Goal: Task Accomplishment & Management: Complete application form

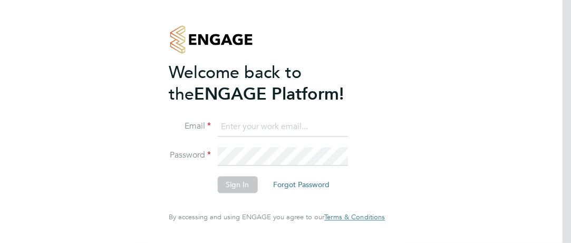
type input "[PERSON_NAME][EMAIL_ADDRESS][PERSON_NAME][DOMAIN_NAME]"
click at [245, 185] on button "Sign In" at bounding box center [237, 185] width 40 height 17
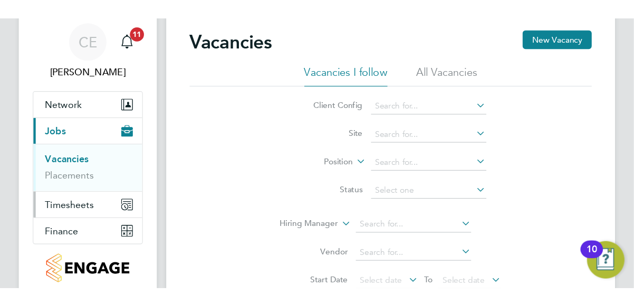
scroll to position [53, 0]
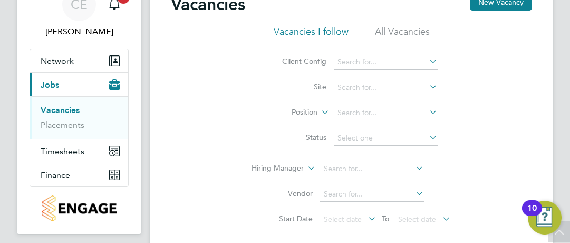
drag, startPoint x: 572, startPoint y: 244, endPoint x: 578, endPoint y: 252, distance: 10.5
click at [570, 243] on html "CE [PERSON_NAME] Notifications 11 Applications: Network Team Members Sites Work…" at bounding box center [285, 167] width 570 height 441
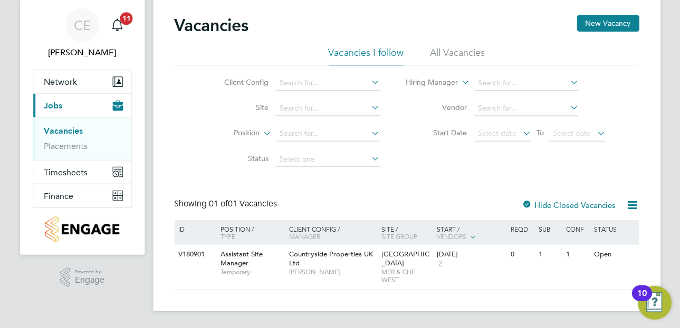
scroll to position [31, 0]
click at [571, 18] on button "New Vacancy" at bounding box center [607, 23] width 62 height 17
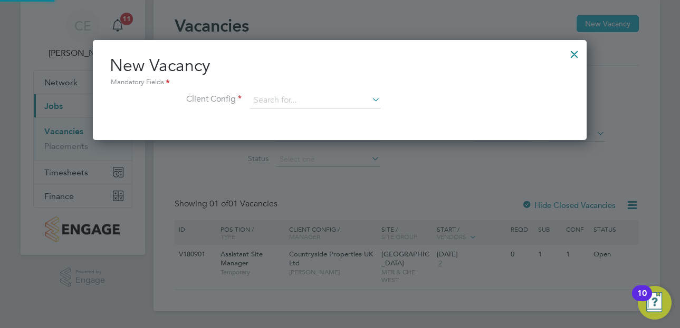
scroll to position [100, 494]
click at [317, 101] on input at bounding box center [315, 101] width 130 height 16
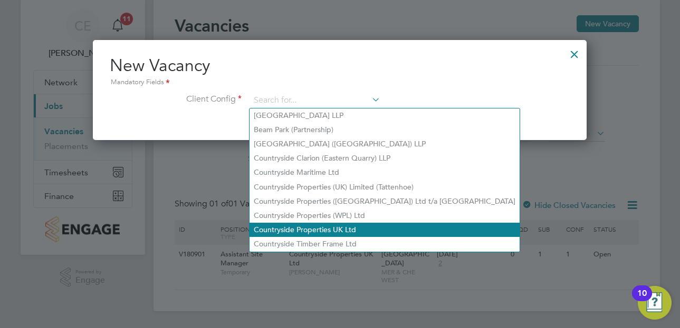
click at [350, 224] on li "Countryside Properties UK Ltd" at bounding box center [384, 230] width 270 height 14
type input "Countryside Properties UK Ltd"
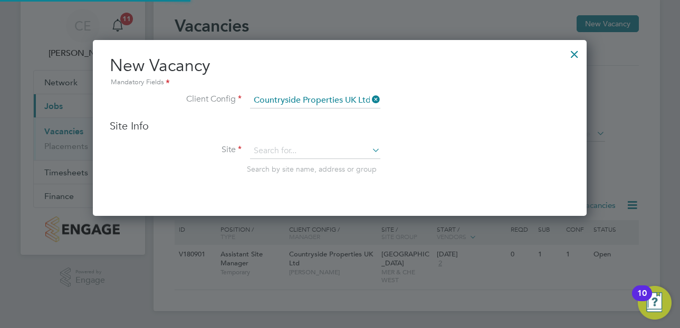
scroll to position [177, 494]
click at [304, 154] on input at bounding box center [315, 151] width 130 height 16
drag, startPoint x: 303, startPoint y: 156, endPoint x: 261, endPoint y: 157, distance: 42.2
click at [261, 157] on input "tahtt" at bounding box center [315, 151] width 130 height 16
type input "a"
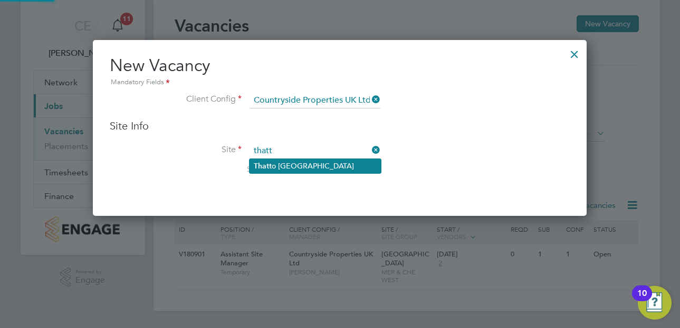
click at [271, 167] on b "Thatt" at bounding box center [263, 166] width 18 height 9
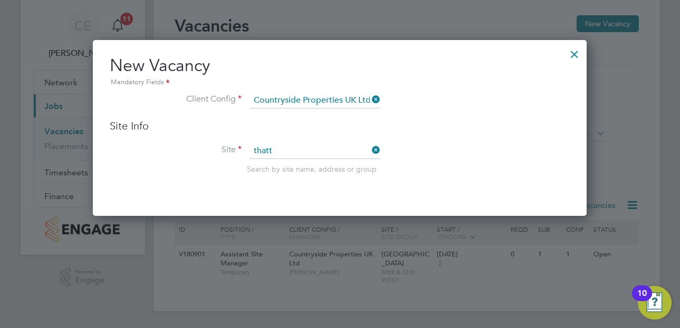
type input "Thatto Heath - Park Grange"
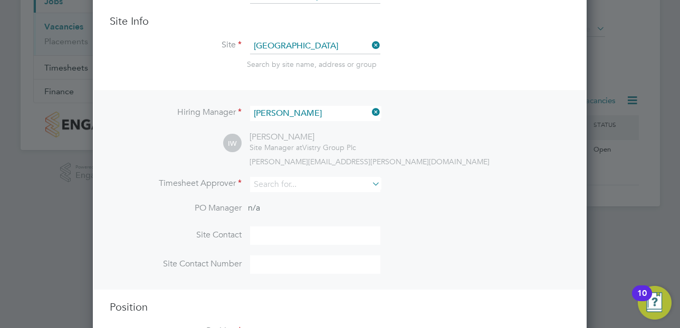
scroll to position [137, 0]
click at [287, 180] on input at bounding box center [315, 184] width 130 height 15
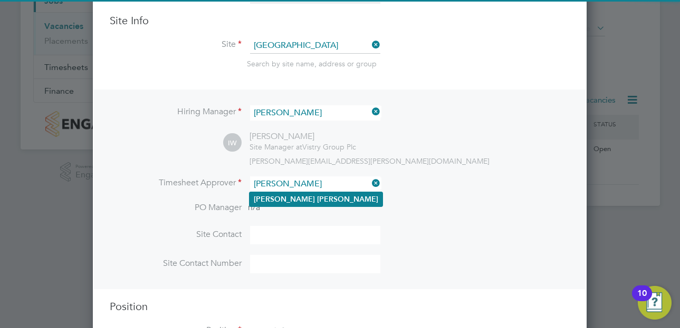
click at [293, 204] on li "Ian Walker" at bounding box center [315, 199] width 133 height 14
type input "Ian Walker"
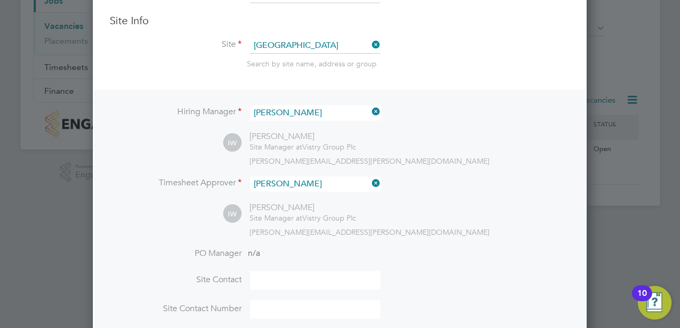
scroll to position [484, 494]
click at [486, 227] on div "IW Ian Walker Site Manager at Vistry Group Plc ian.walker@vistry.co.uk" at bounding box center [396, 219] width 346 height 35
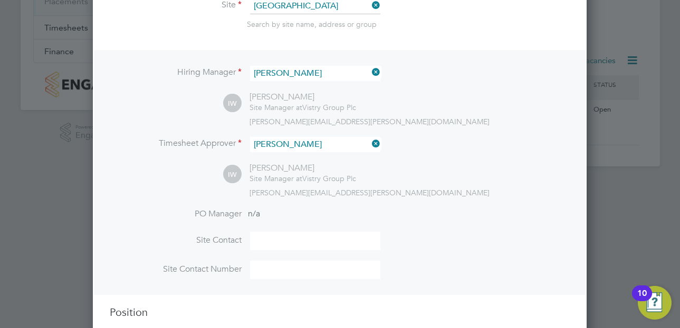
scroll to position [226, 0]
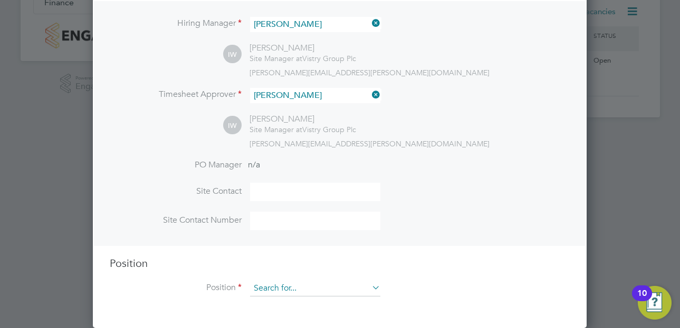
click at [282, 243] on input at bounding box center [315, 289] width 130 height 16
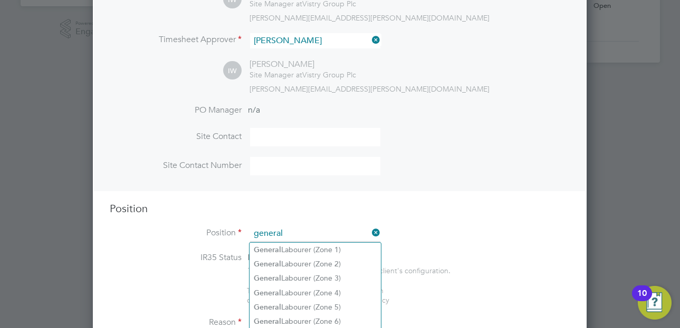
scroll to position [384, 0]
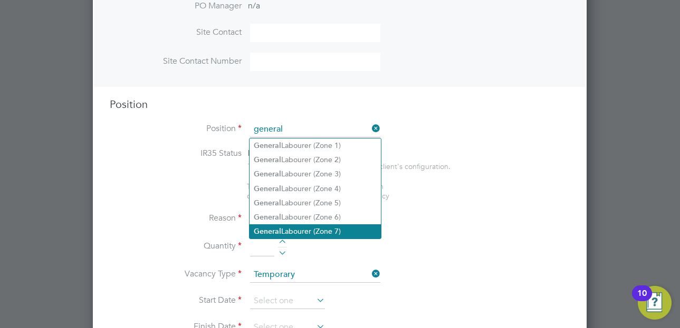
click at [324, 229] on li "General Labourer (Zone 7)" at bounding box center [314, 232] width 131 height 14
type input "General Labourer (Zone 7)"
type textarea "• General labouring duties • Supporting the trades on site • Moving materials a…"
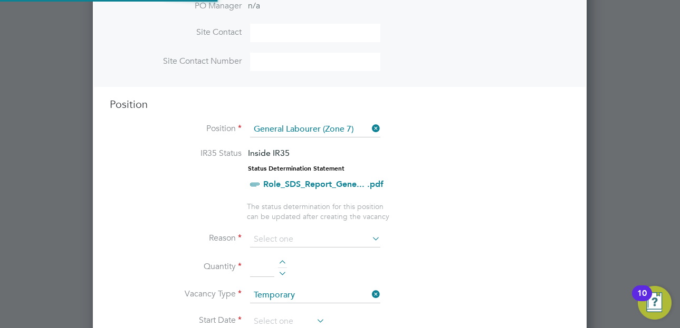
scroll to position [31, 55]
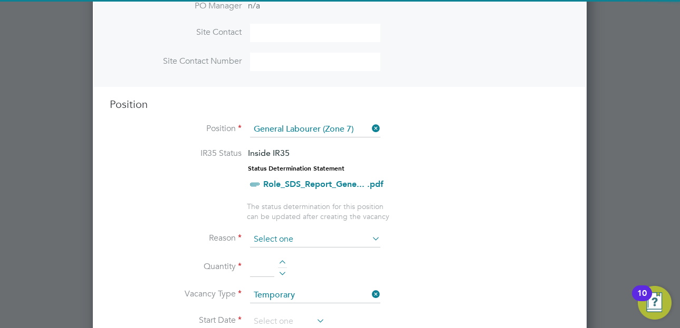
click at [289, 234] on input at bounding box center [315, 240] width 130 height 16
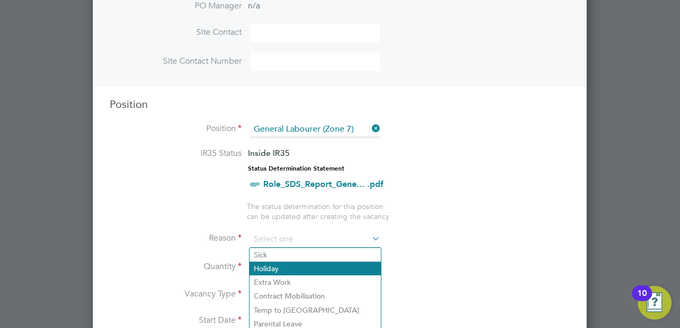
click at [287, 243] on li "Holiday" at bounding box center [314, 269] width 131 height 14
type input "Holiday"
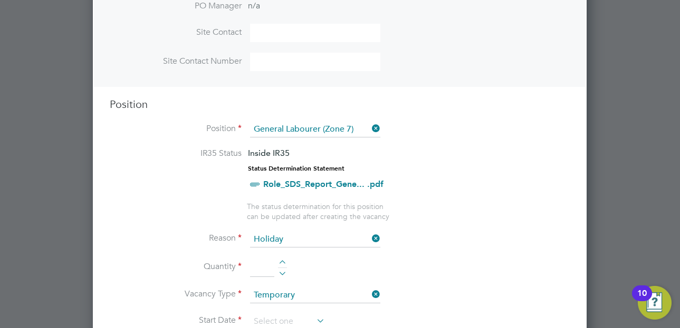
click at [284, 243] on div at bounding box center [282, 263] width 9 height 7
type input "1"
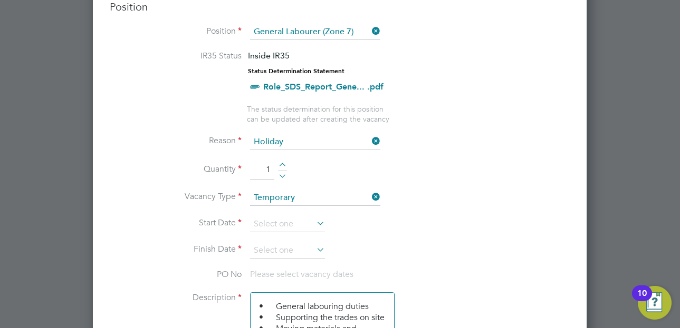
scroll to position [490, 0]
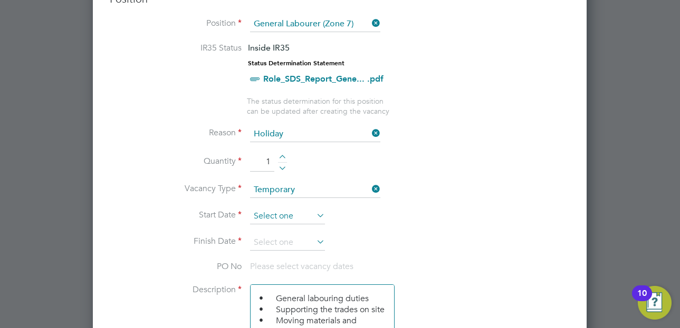
click at [279, 214] on input at bounding box center [287, 217] width 75 height 16
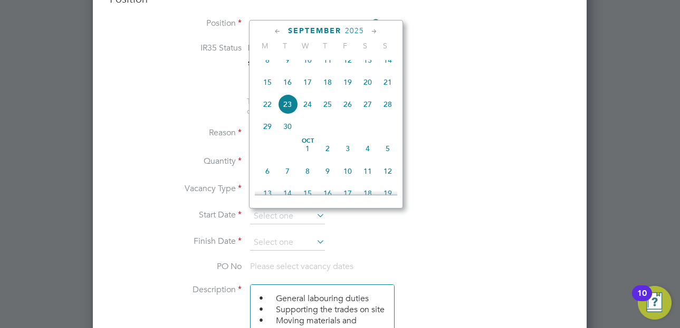
click at [325, 111] on span "25" at bounding box center [327, 104] width 20 height 20
type input "25 Sep 2025"
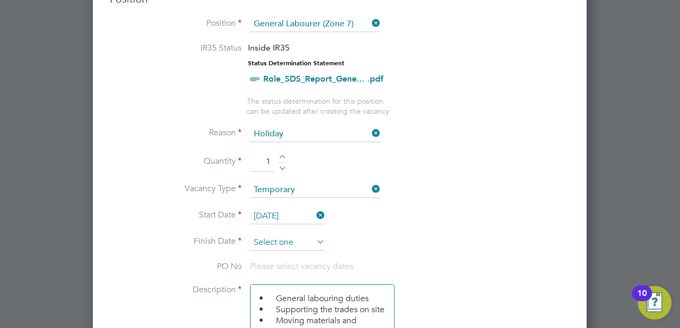
click at [313, 243] on input at bounding box center [287, 243] width 75 height 16
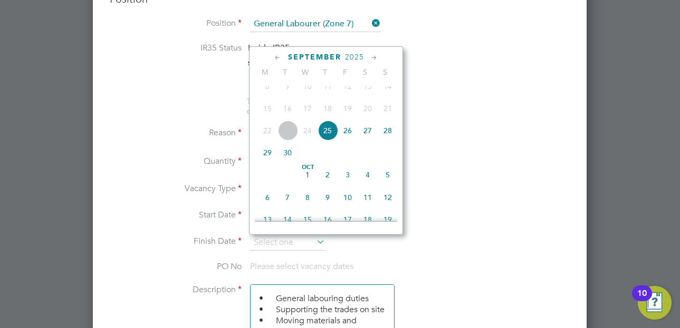
click at [295, 163] on span "30" at bounding box center [287, 153] width 20 height 20
type input "30 Sep 2025"
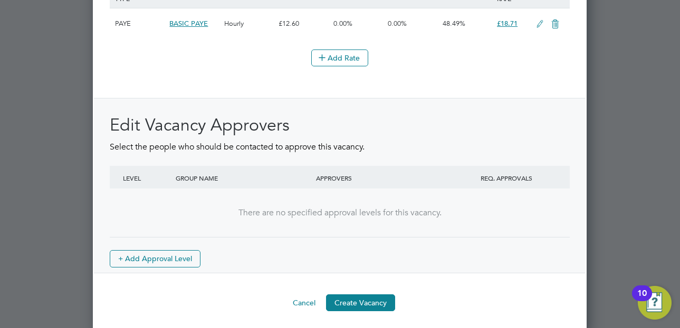
scroll to position [1335, 0]
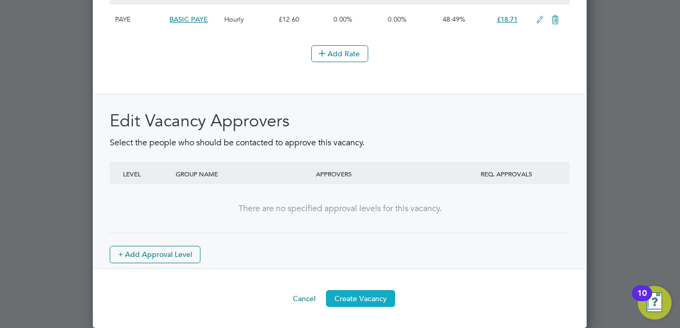
click at [370, 243] on button "Create Vacancy" at bounding box center [360, 299] width 69 height 17
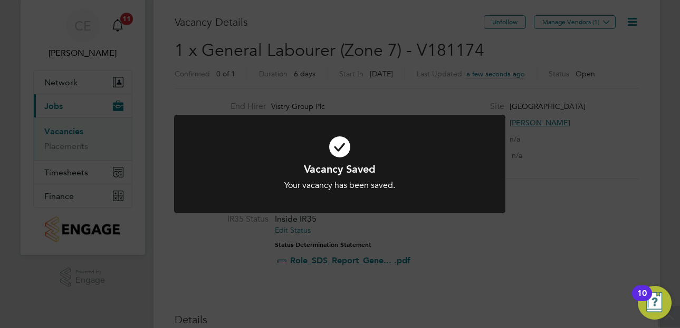
click at [556, 23] on div "Vacancy Saved Your vacancy has been saved. Cancel Okay" at bounding box center [340, 164] width 680 height 328
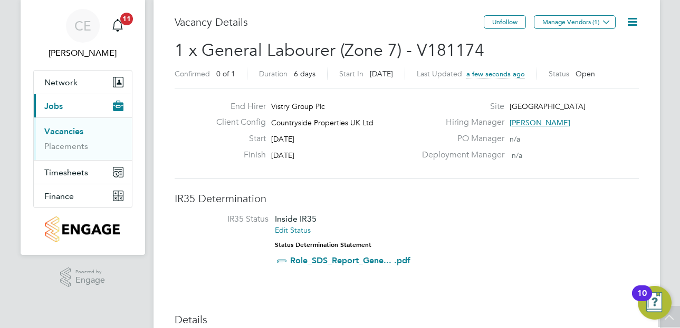
click at [558, 23] on button "Manage Vendors (1)" at bounding box center [575, 22] width 82 height 14
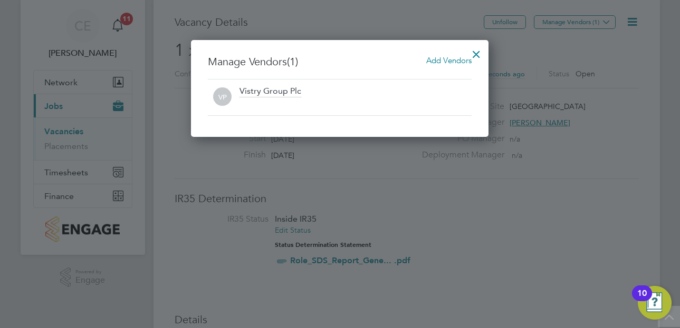
click at [426, 60] on span "Add Vendors" at bounding box center [448, 60] width 45 height 10
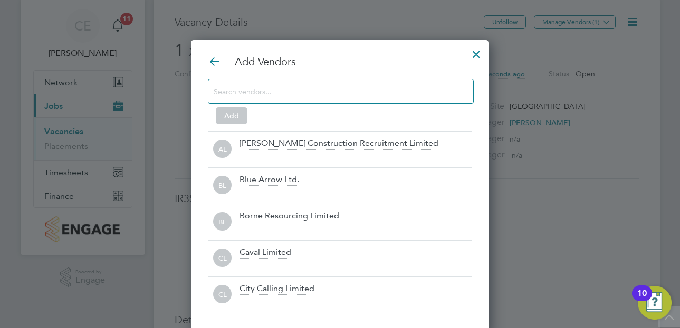
click at [345, 103] on div at bounding box center [341, 91] width 266 height 25
click at [339, 96] on input at bounding box center [332, 91] width 237 height 14
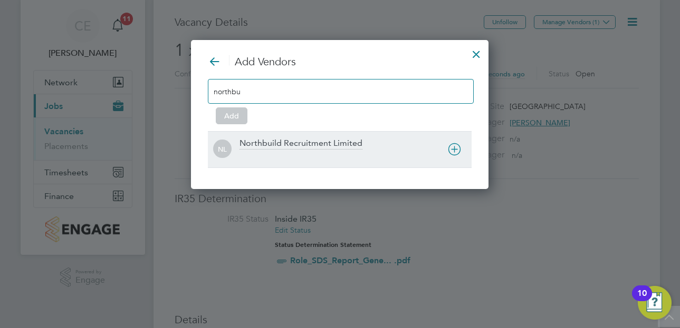
type input "northbu"
click at [310, 141] on div "Northbuild Recruitment Limited" at bounding box center [300, 144] width 123 height 12
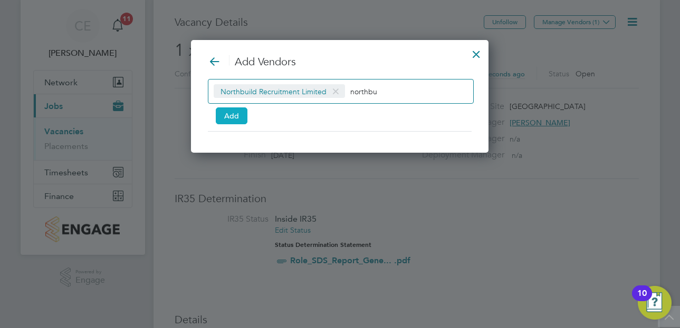
click at [230, 114] on button "Add" at bounding box center [232, 116] width 32 height 17
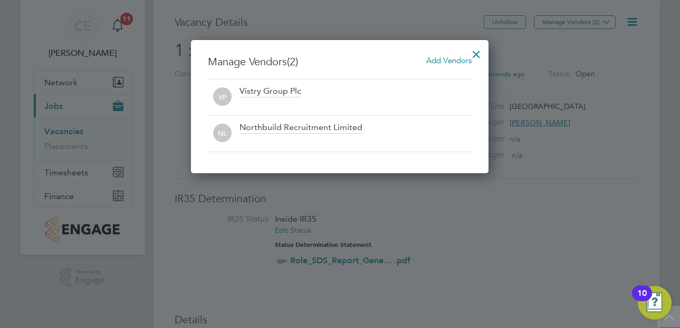
click at [179, 163] on div at bounding box center [340, 164] width 680 height 328
click at [66, 125] on div at bounding box center [340, 164] width 680 height 328
click at [67, 130] on div at bounding box center [340, 164] width 680 height 328
click at [479, 52] on div at bounding box center [476, 51] width 19 height 19
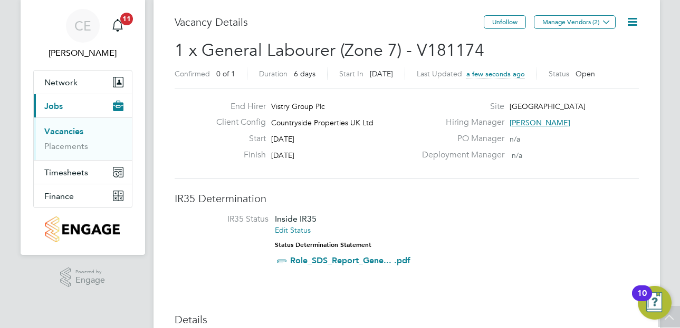
drag, startPoint x: 76, startPoint y: 131, endPoint x: 82, endPoint y: 129, distance: 5.7
click at [76, 131] on link "Vacancies" at bounding box center [63, 132] width 39 height 10
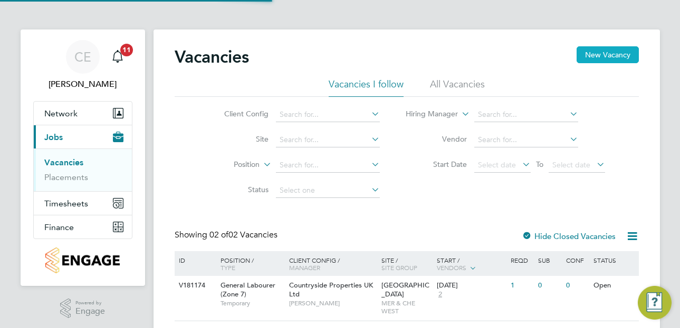
click at [571, 53] on button "New Vacancy" at bounding box center [607, 54] width 62 height 17
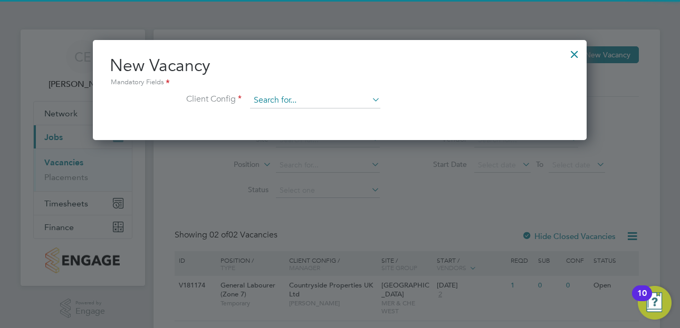
click at [298, 104] on input at bounding box center [315, 101] width 130 height 16
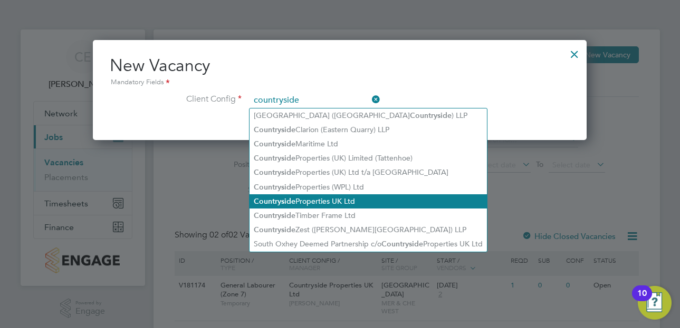
click at [333, 195] on li "Countryside Properties UK Ltd" at bounding box center [367, 202] width 237 height 14
type input "Countryside Properties UK Ltd"
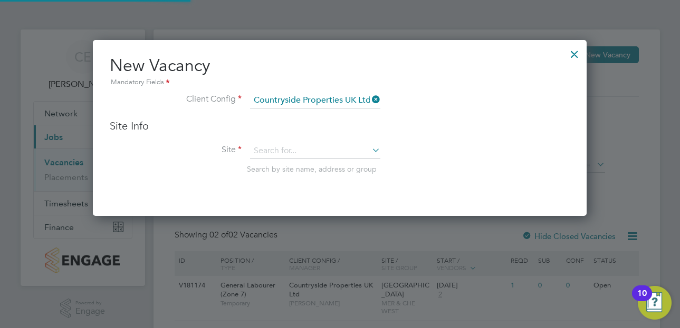
click at [315, 139] on div "Site Info Site Search by site name, address or group" at bounding box center [340, 157] width 460 height 76
click at [315, 152] on input at bounding box center [315, 151] width 130 height 16
drag, startPoint x: 311, startPoint y: 145, endPoint x: 295, endPoint y: 150, distance: 16.0
click at [297, 149] on input "fork" at bounding box center [315, 151] width 130 height 16
drag, startPoint x: 285, startPoint y: 150, endPoint x: 231, endPoint y: 145, distance: 54.0
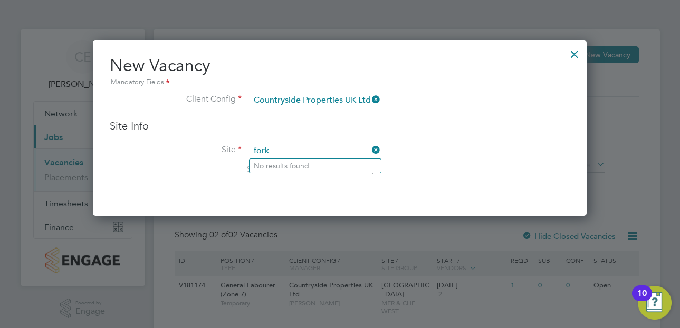
click at [231, 145] on li "Site fork Search by site name, address or group" at bounding box center [340, 169] width 460 height 52
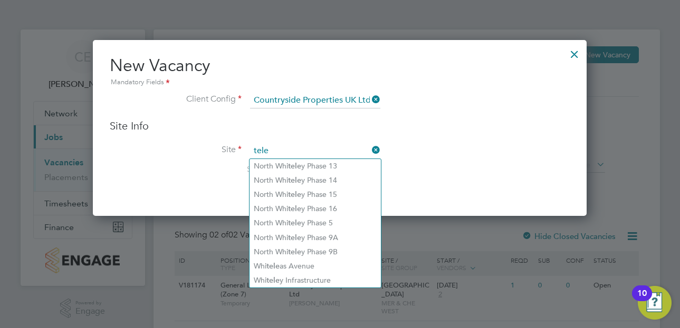
drag, startPoint x: 288, startPoint y: 148, endPoint x: 167, endPoint y: 133, distance: 122.2
click at [167, 133] on div "Site Info Site tele Search by site name, address or group" at bounding box center [340, 157] width 460 height 76
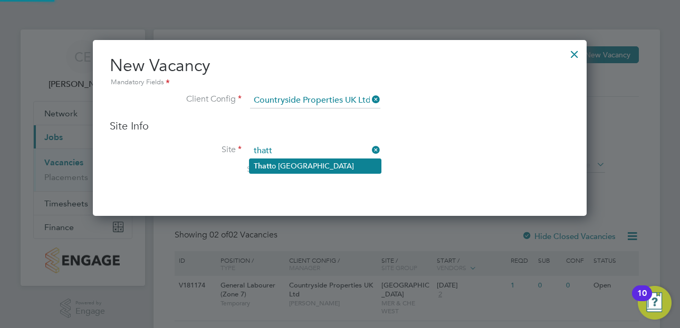
click at [281, 169] on li "Thatt o Heath - Park Grange" at bounding box center [314, 166] width 131 height 14
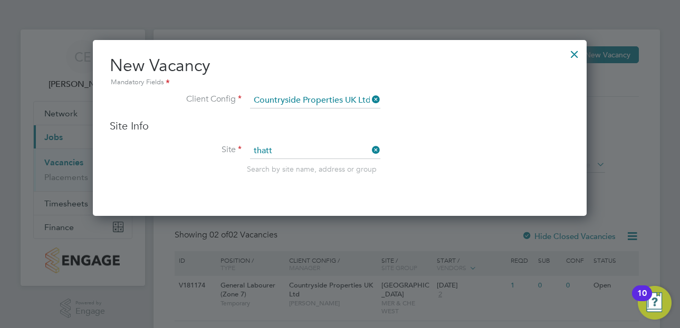
type input "Thatto Heath - Park Grange"
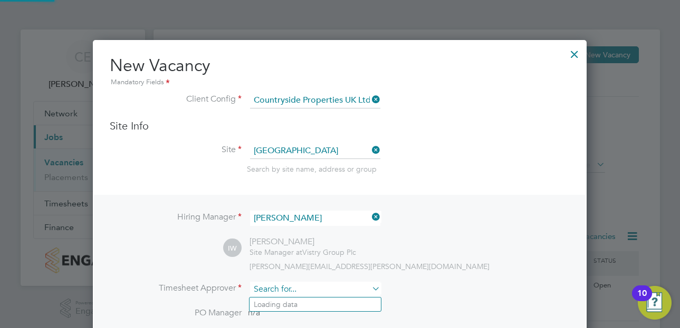
click at [289, 243] on input at bounding box center [315, 289] width 130 height 15
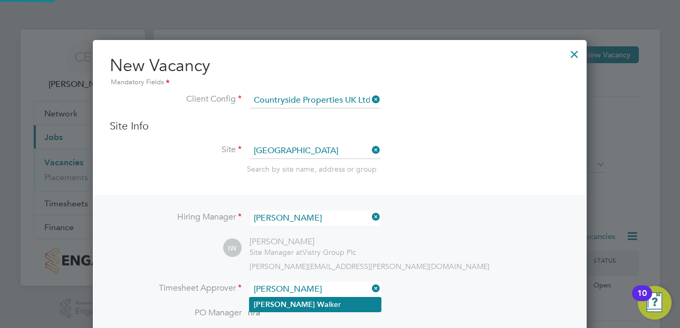
click at [298, 243] on li "Ian Wa lker" at bounding box center [314, 305] width 131 height 14
type input "Ian Walker"
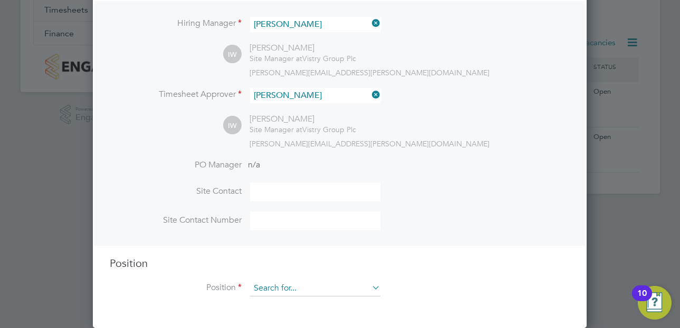
click at [267, 243] on input at bounding box center [315, 289] width 130 height 16
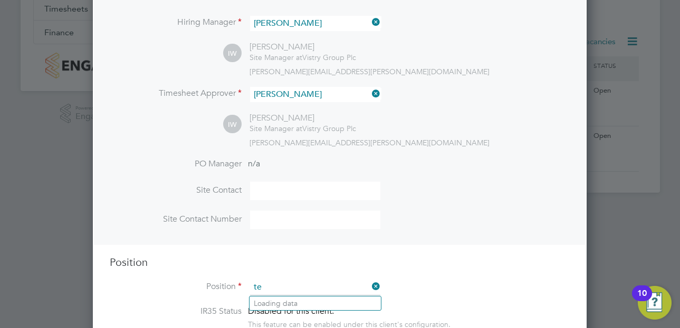
type input "t"
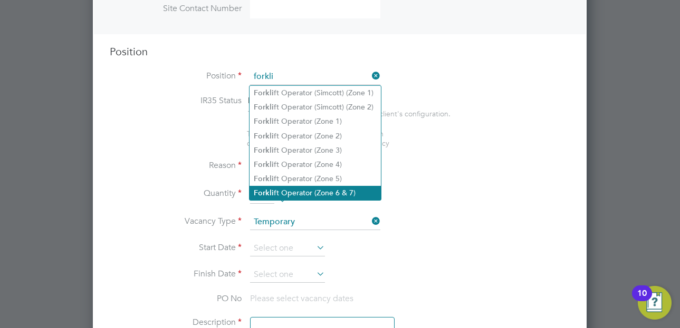
type input "forkli"
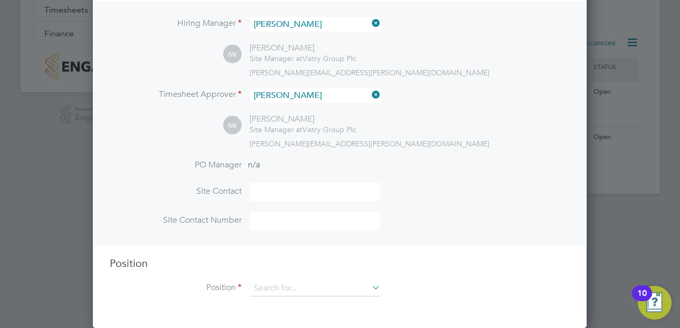
click at [308, 187] on div "Vacancies New Vacancy Vacancies I follow All Vacancies Client Config Site Posit…" at bounding box center [406, 14] width 506 height 359
click at [294, 243] on input at bounding box center [315, 289] width 130 height 16
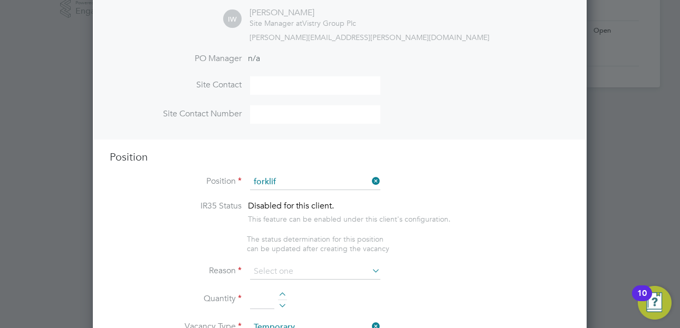
click at [313, 243] on li "Forklif t Operator (Zone 6 & 7)" at bounding box center [314, 299] width 131 height 14
type input "Forklift Operator (Zone 6 & 7)"
type textarea "- Operate construction machinery - Delivering large quantities of materials to …"
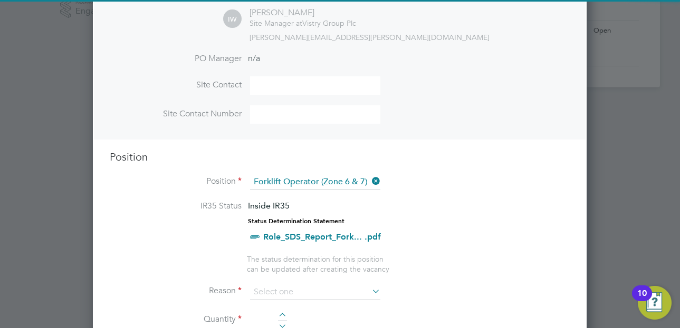
drag, startPoint x: 484, startPoint y: 253, endPoint x: 363, endPoint y: 269, distance: 121.9
click at [483, 243] on li "IR35 Status Inside IR35 Status Determination Statement Role_SDS_Report_Fork... …" at bounding box center [340, 228] width 460 height 54
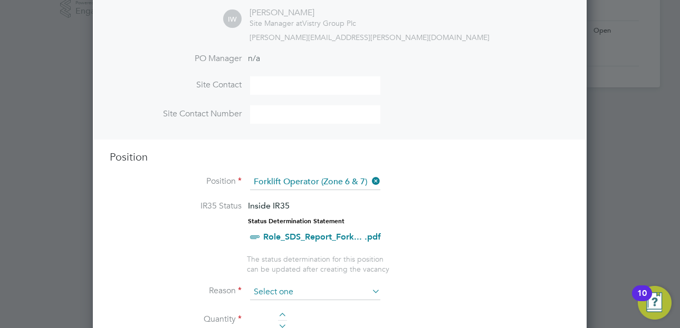
click at [279, 243] on input at bounding box center [315, 293] width 130 height 16
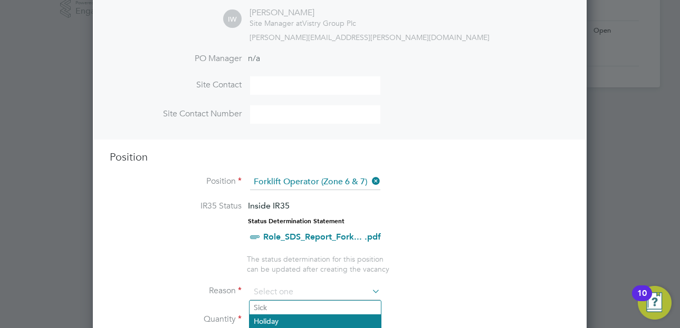
click at [285, 243] on li "Holiday" at bounding box center [314, 322] width 131 height 14
type input "Holiday"
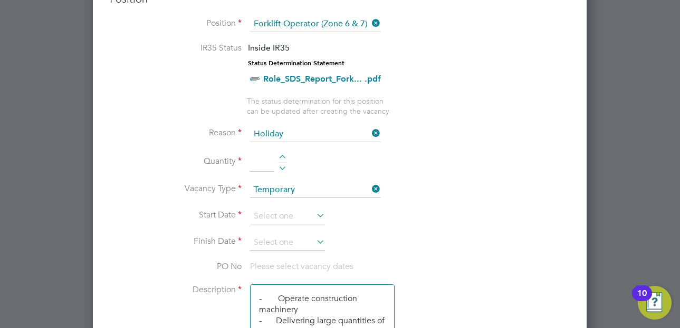
click at [282, 158] on div at bounding box center [282, 158] width 9 height 7
type input "1"
click at [303, 227] on li "Start Date" at bounding box center [340, 222] width 460 height 26
click at [303, 216] on input at bounding box center [287, 217] width 75 height 16
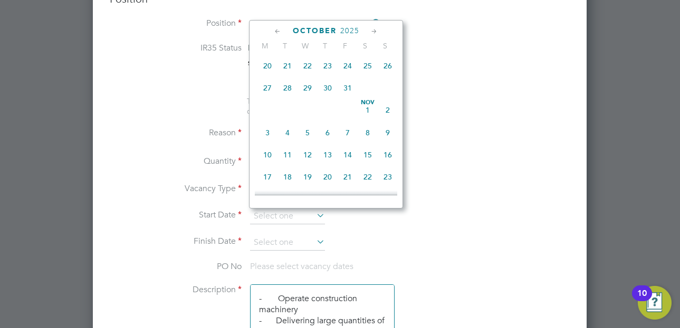
scroll to position [473, 0]
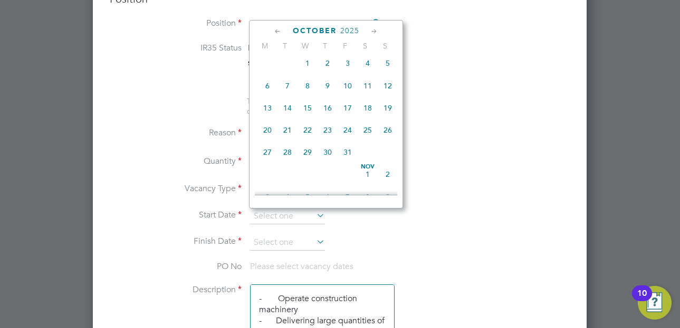
click at [263, 162] on span "27" at bounding box center [267, 152] width 20 height 20
type input "27 Oct 2025"
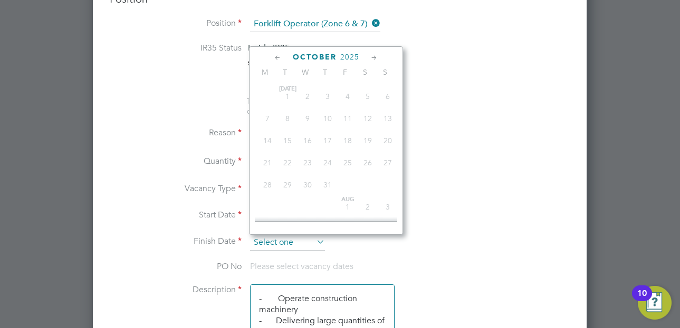
click at [282, 241] on input at bounding box center [287, 243] width 75 height 16
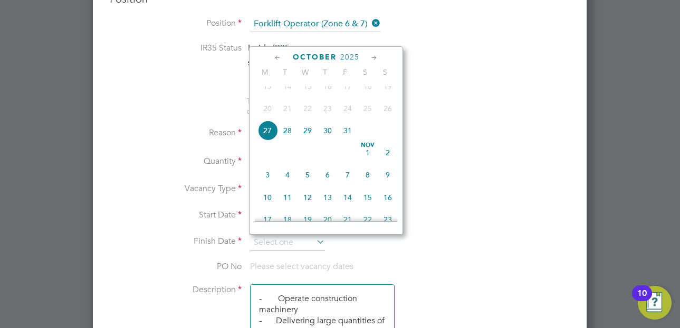
click at [264, 184] on span "3" at bounding box center [267, 175] width 20 height 20
type input "03 Nov 2025"
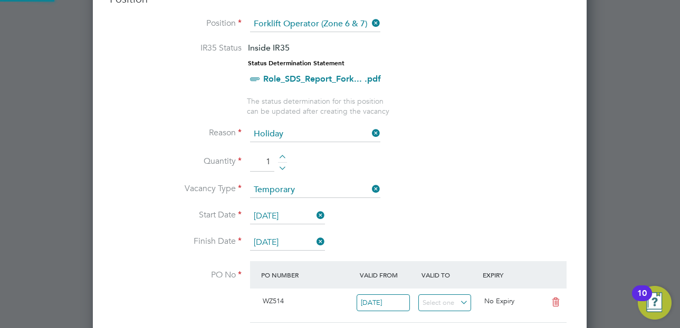
scroll to position [5, 5]
click at [480, 218] on li "Start Date 27 Oct 2025" at bounding box center [340, 222] width 460 height 26
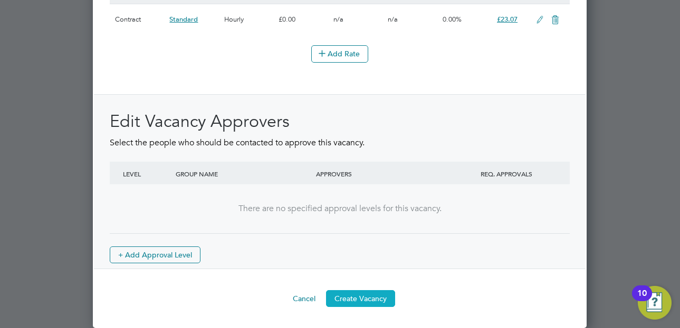
click at [371, 243] on button "Create Vacancy" at bounding box center [360, 299] width 69 height 17
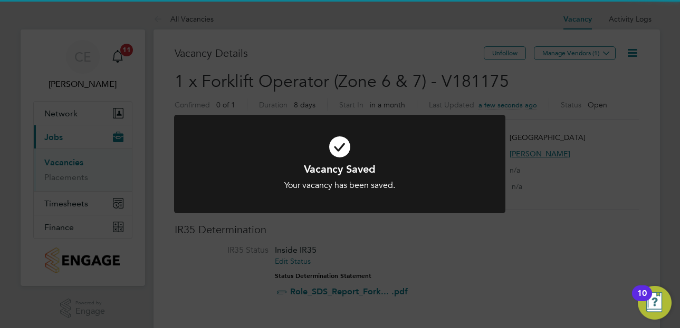
click at [548, 56] on div "Vacancy Saved Your vacancy has been saved. Cancel Okay" at bounding box center [340, 164] width 680 height 328
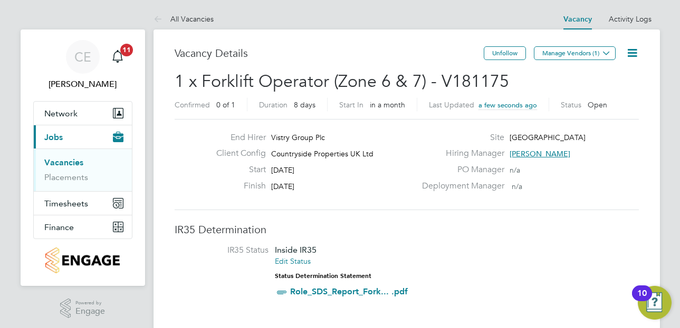
click at [553, 50] on button "Manage Vendors (1)" at bounding box center [575, 53] width 82 height 14
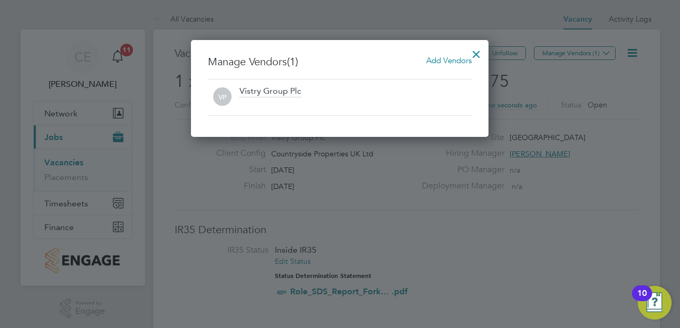
click at [460, 65] on div "Add Vendors" at bounding box center [448, 61] width 45 height 12
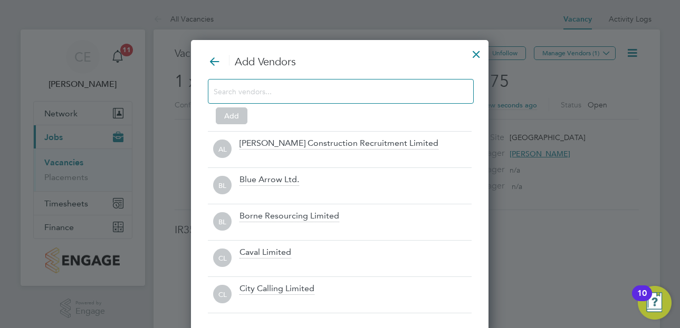
click at [354, 105] on div "Add" at bounding box center [340, 100] width 264 height 42
drag, startPoint x: 350, startPoint y: 101, endPoint x: 343, endPoint y: 96, distance: 8.0
click at [349, 99] on div at bounding box center [341, 91] width 266 height 25
click at [343, 96] on input at bounding box center [332, 91] width 237 height 14
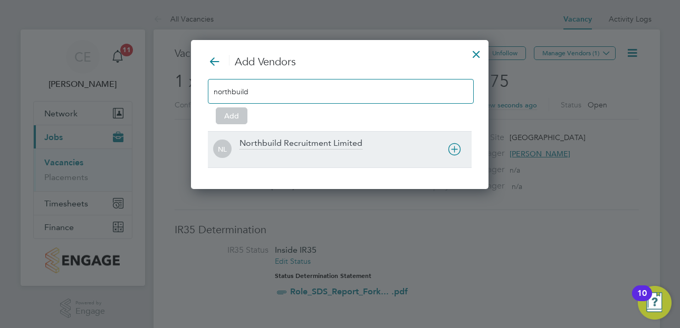
type input "northbuild"
click at [334, 140] on div "Northbuild Recruitment Limited" at bounding box center [300, 144] width 123 height 12
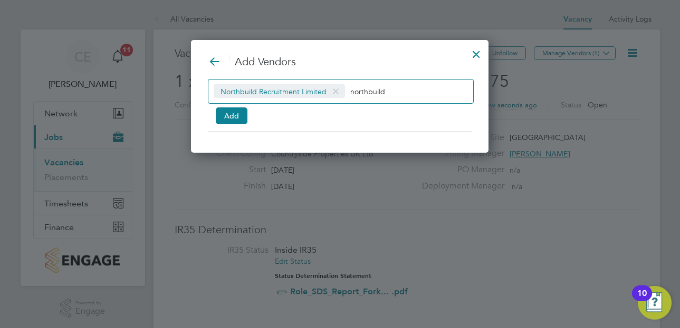
click at [248, 115] on div "Northbuild Recruitment Limited northbuild Add" at bounding box center [340, 100] width 264 height 42
click at [235, 119] on button "Add" at bounding box center [232, 116] width 32 height 17
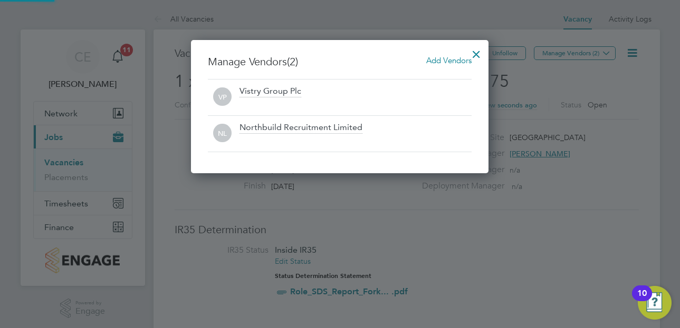
click at [571, 168] on div at bounding box center [340, 164] width 680 height 328
click at [473, 55] on div at bounding box center [476, 51] width 19 height 19
